Goal: Information Seeking & Learning: Understand process/instructions

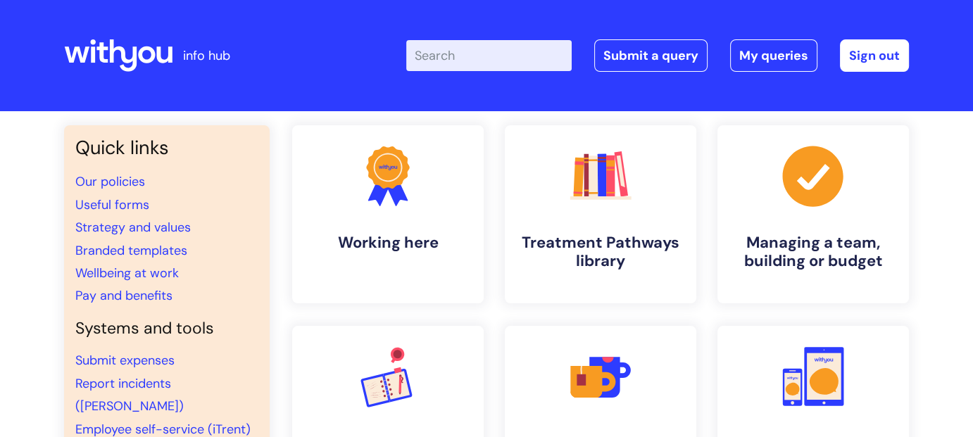
click at [470, 56] on input "Enter your search term here..." at bounding box center [488, 55] width 165 height 31
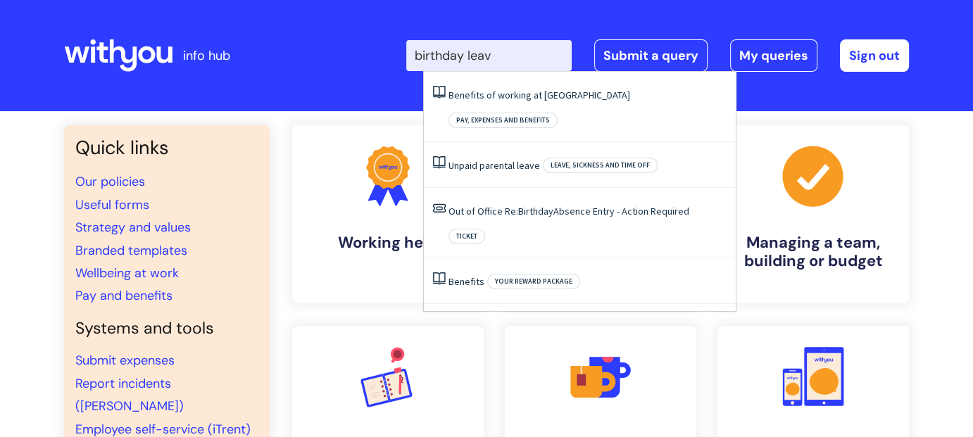
type input "birthday leave"
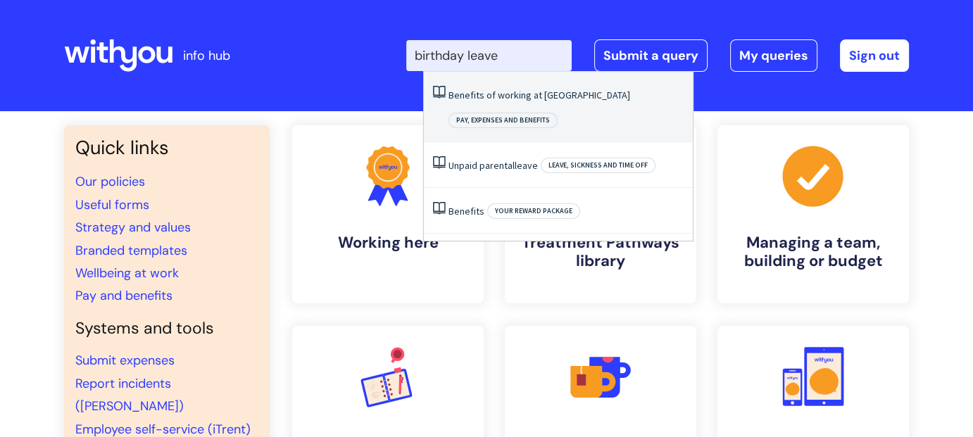
click at [497, 90] on link "Benefits of working at [GEOGRAPHIC_DATA]" at bounding box center [540, 95] width 182 height 13
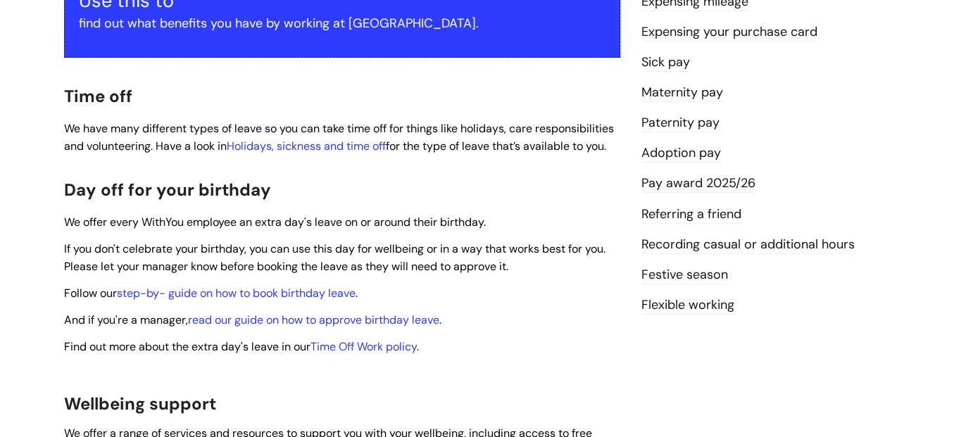
scroll to position [423, 0]
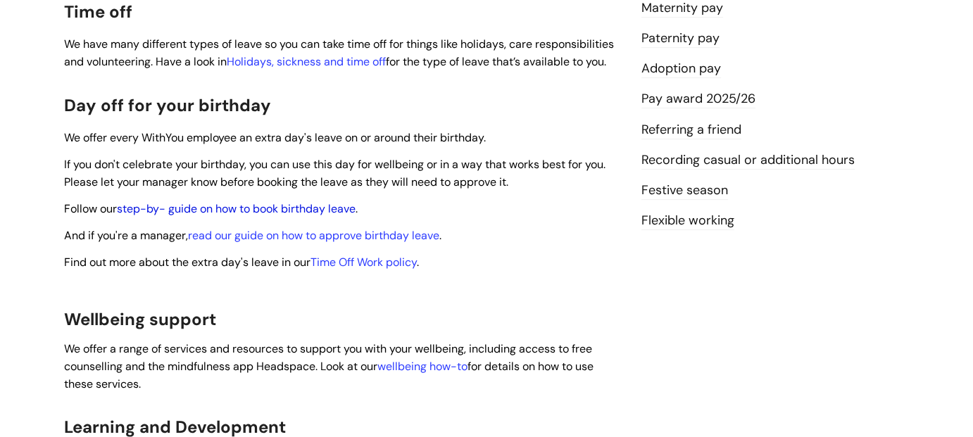
click at [313, 201] on link "step-by- guide on how to book birthday leave" at bounding box center [236, 208] width 239 height 15
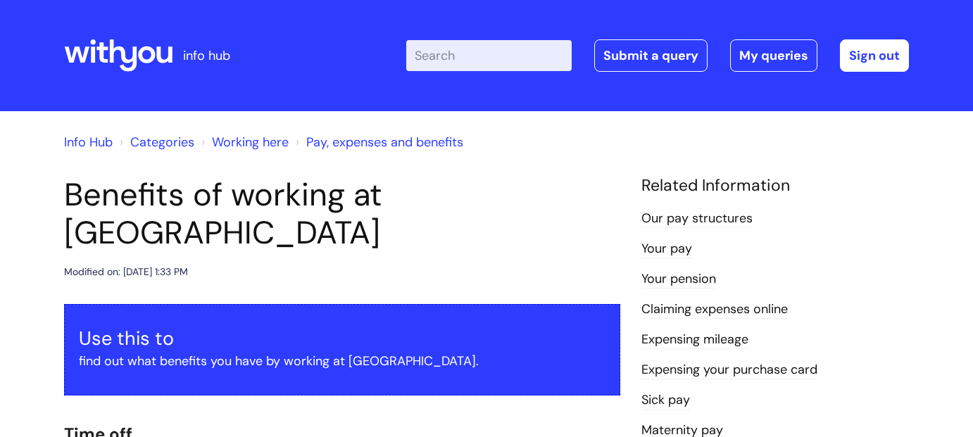
scroll to position [423, 0]
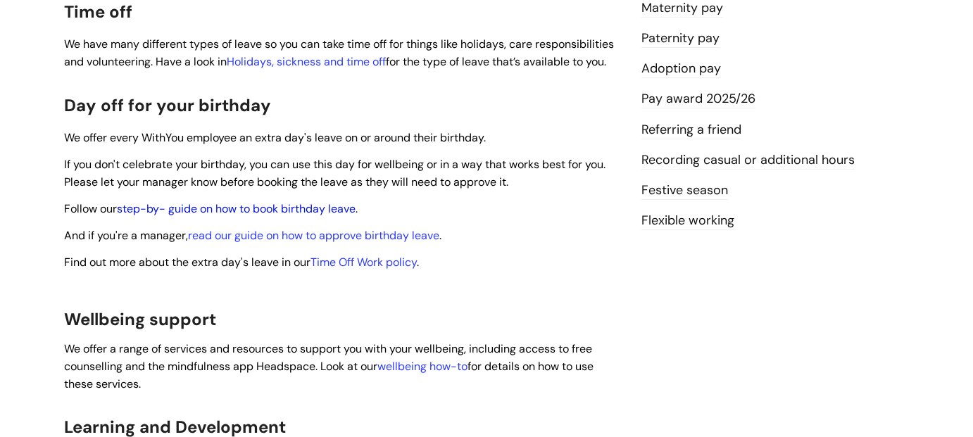
click at [268, 201] on link "step-by- guide on how to book birthday leave" at bounding box center [236, 208] width 239 height 15
